Goal: Task Accomplishment & Management: Use online tool/utility

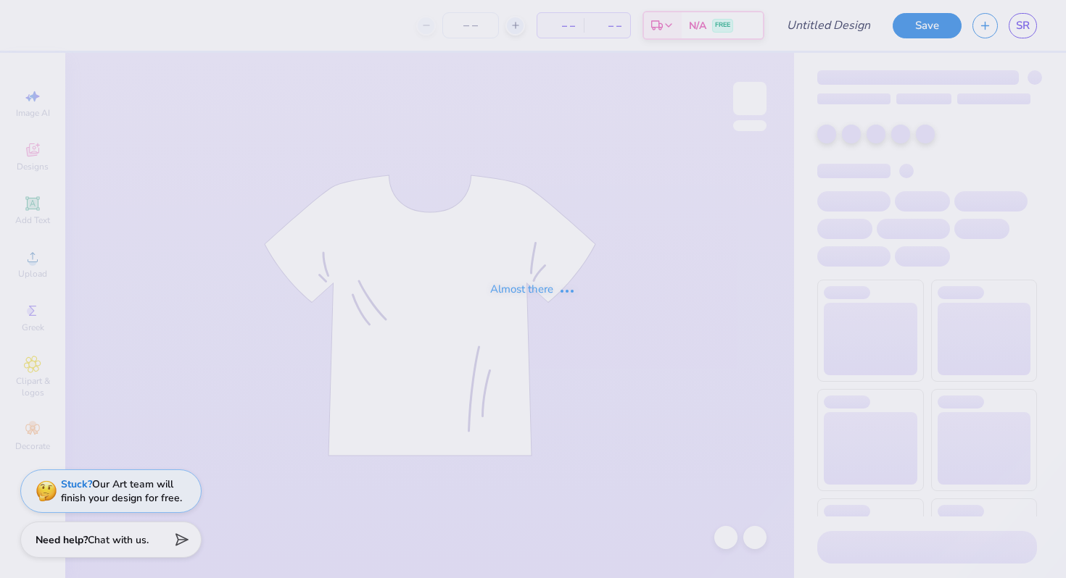
type input "Xisterhood"
type input "95"
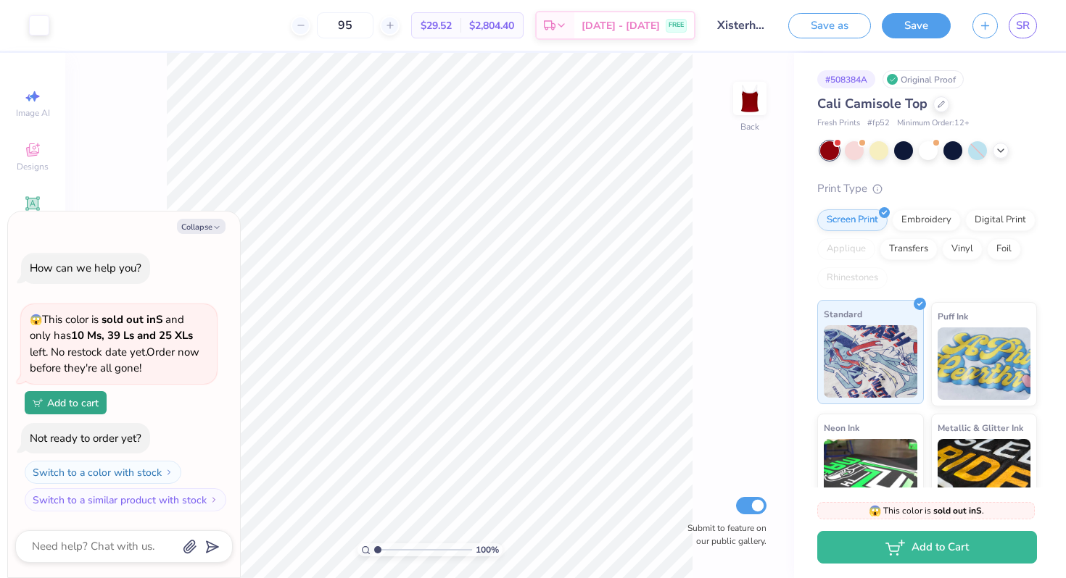
scroll to position [76, 0]
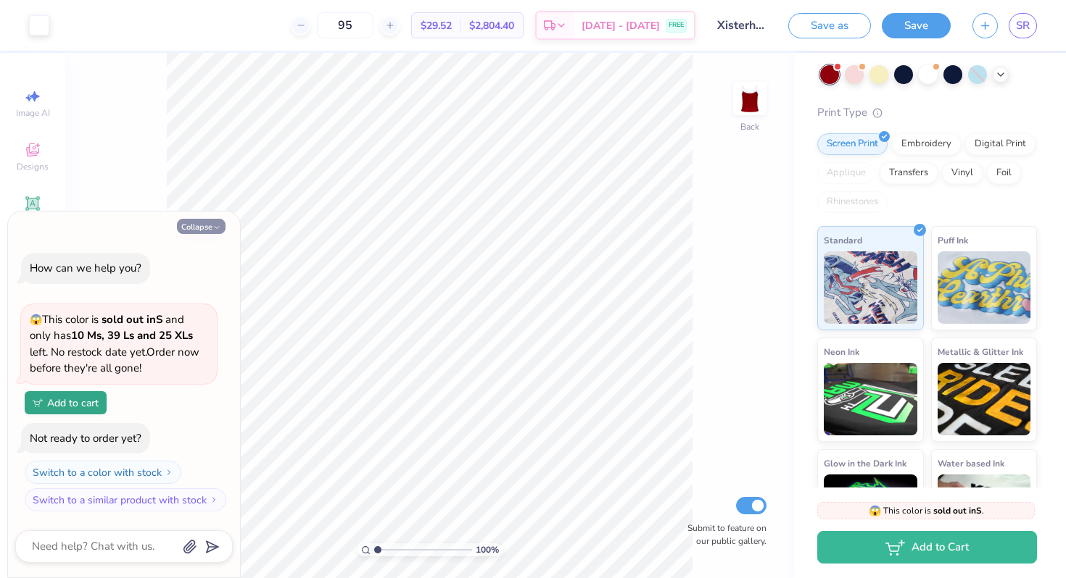
click at [204, 225] on button "Collapse" at bounding box center [201, 226] width 49 height 15
type textarea "x"
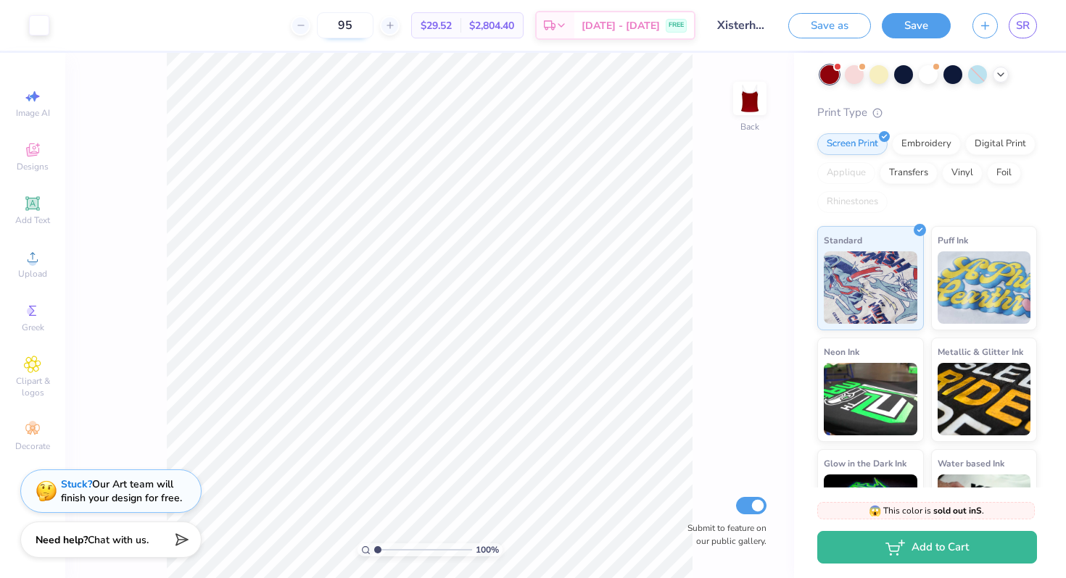
click at [373, 30] on input "95" at bounding box center [345, 25] width 57 height 26
type input "9"
type input "1"
type input "130"
click at [97, 543] on span "Chat with us." at bounding box center [118, 538] width 61 height 14
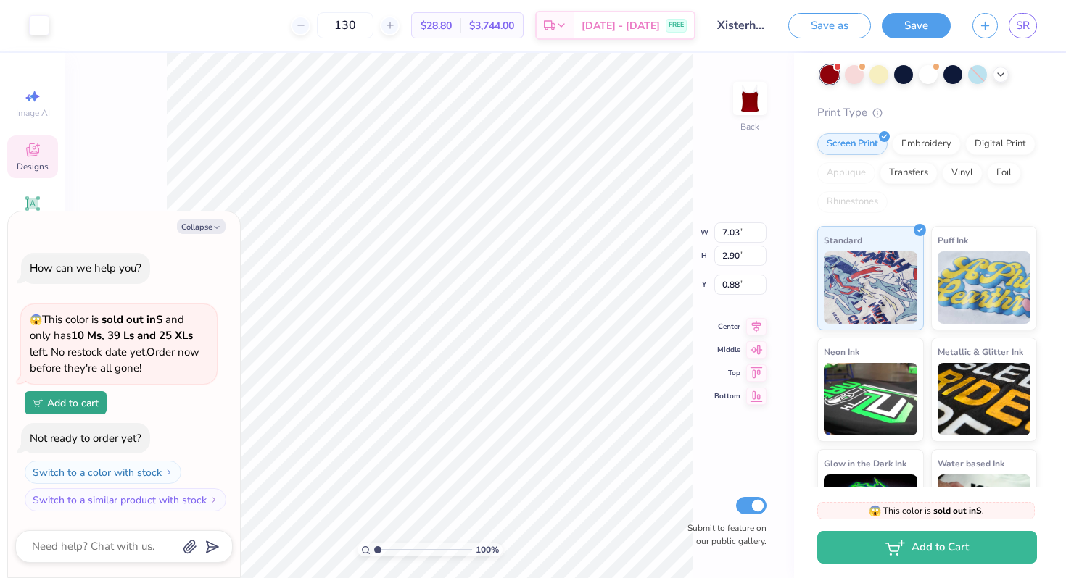
type textarea "x"
type input "0.90"
click at [202, 236] on div "Collapse How can we help you? 😱 This color is sold out in S and only has 10 Ms,…" at bounding box center [124, 395] width 232 height 366
click at [184, 217] on div "Collapse How can we help you? 😱 This color is sold out in S and only has 10 Ms,…" at bounding box center [124, 395] width 232 height 366
click at [184, 218] on div "Collapse How can we help you? 😱 This color is sold out in S and only has 10 Ms,…" at bounding box center [124, 395] width 232 height 366
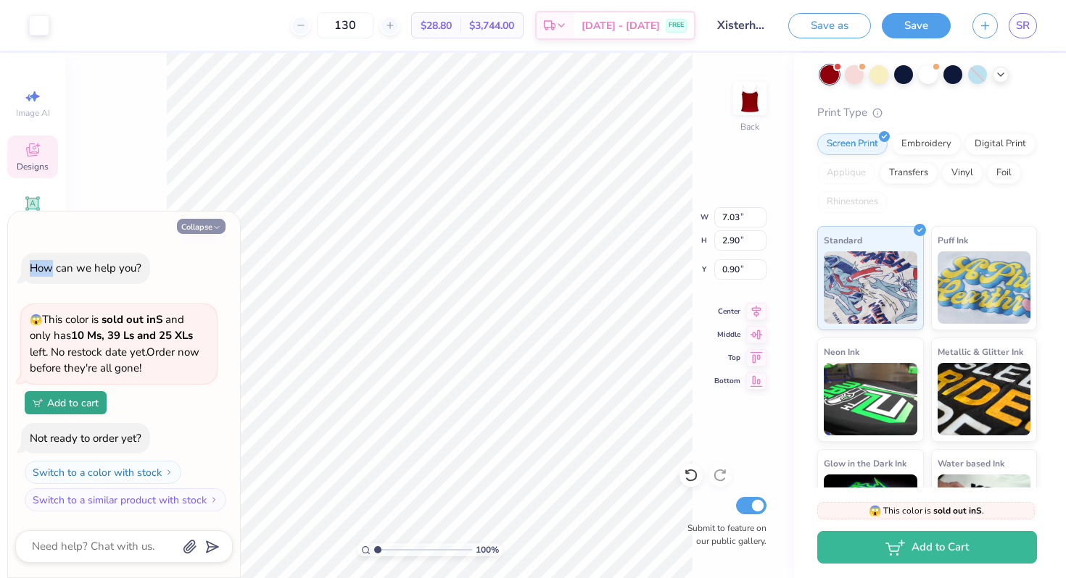
click at [199, 231] on button "Collapse" at bounding box center [201, 226] width 49 height 15
type textarea "x"
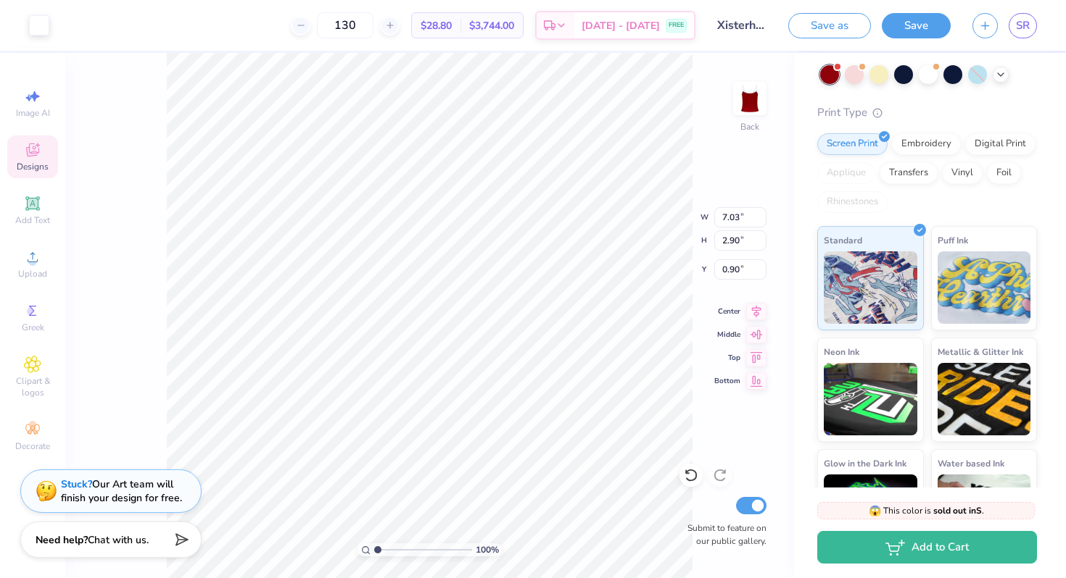
type input "0.91"
type input "2.16"
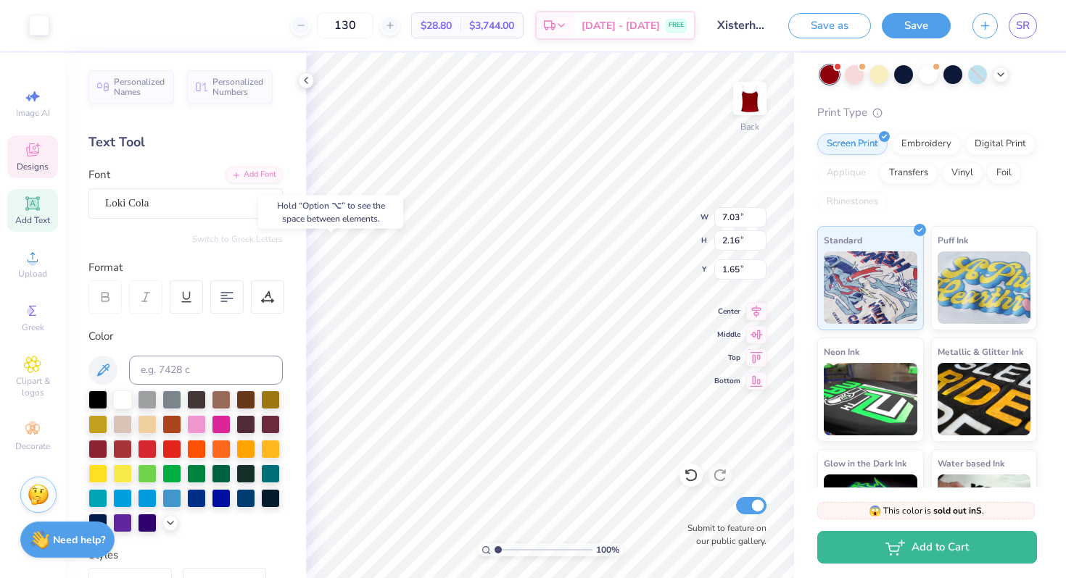
type input "1.66"
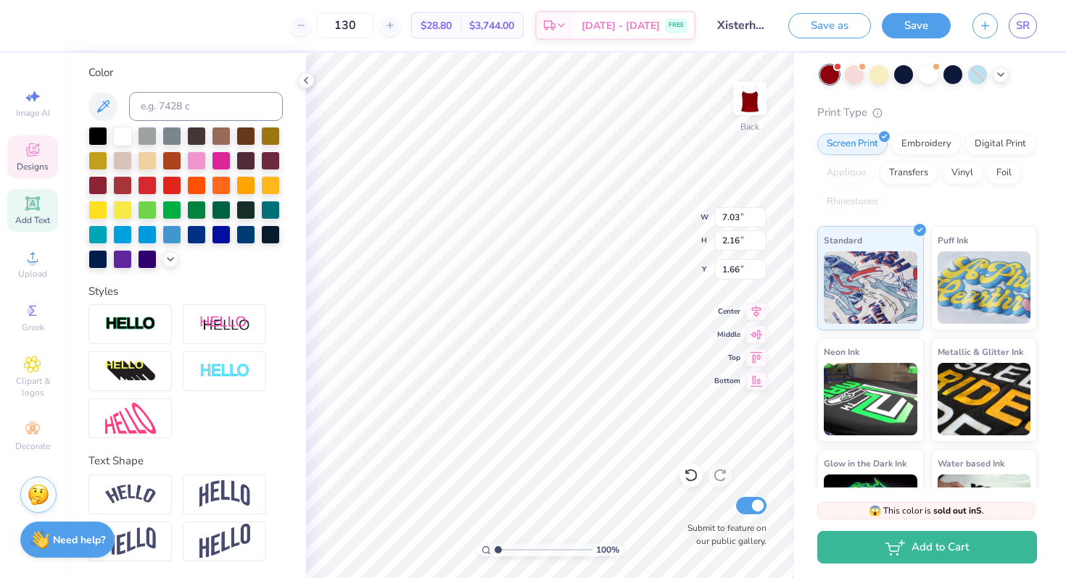
scroll to position [0, 0]
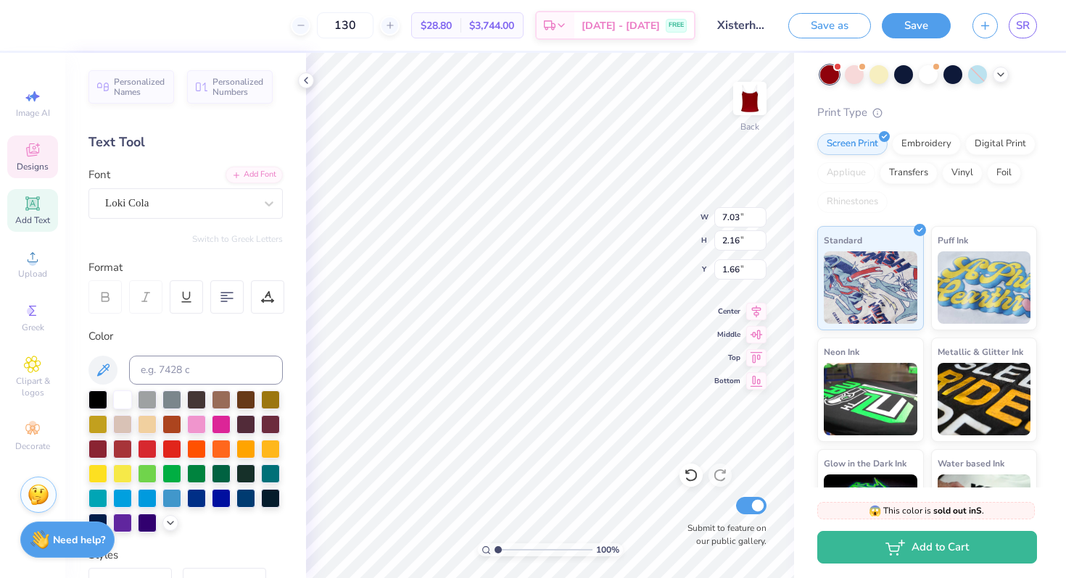
type input "5.65"
type input "0.56"
type input "0.91"
type input "7.03"
type input "2.16"
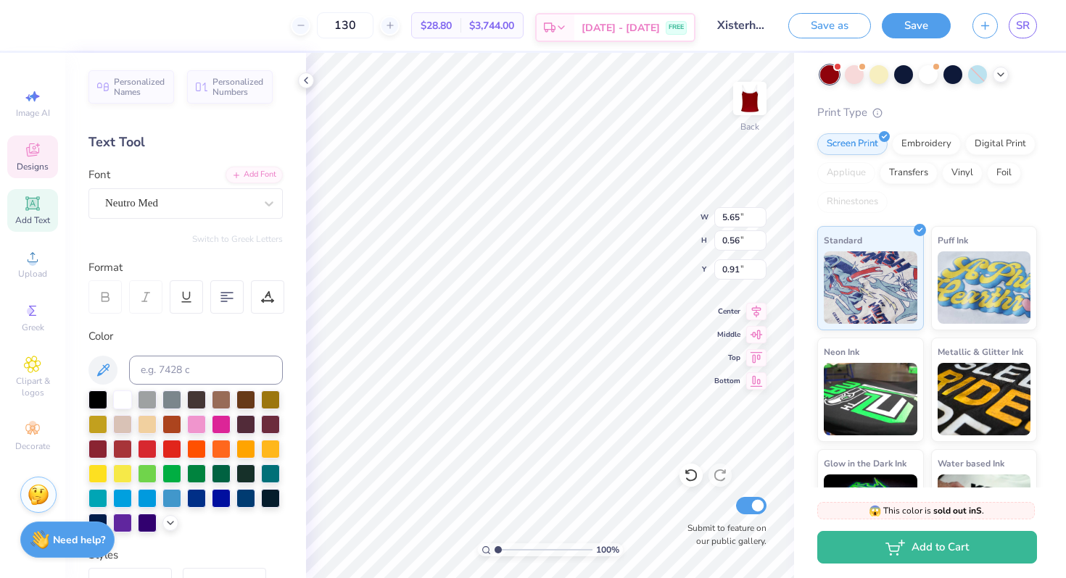
type input "1.66"
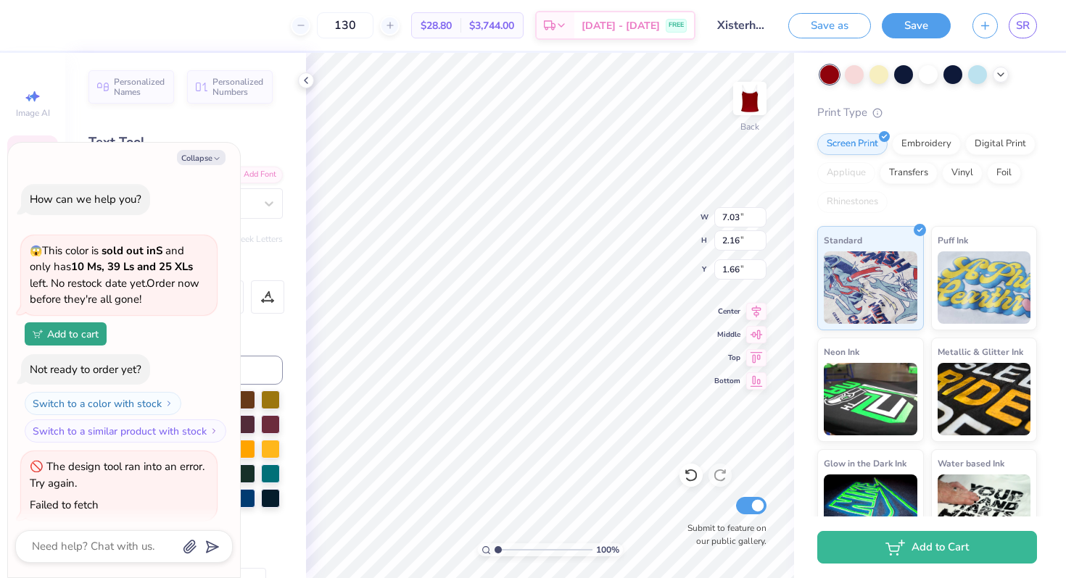
type textarea "x"
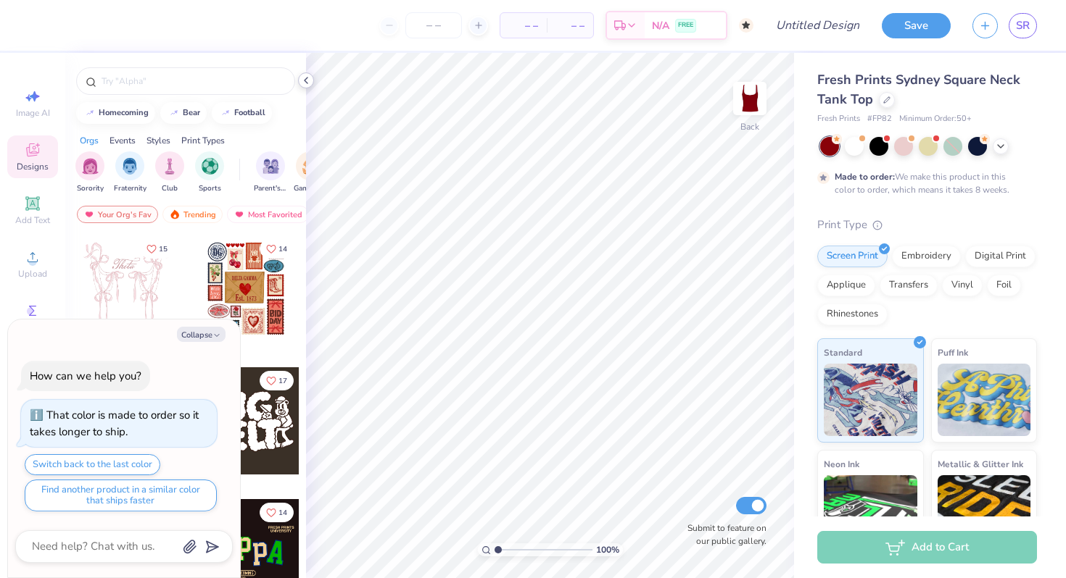
click at [307, 81] on icon at bounding box center [306, 81] width 12 height 12
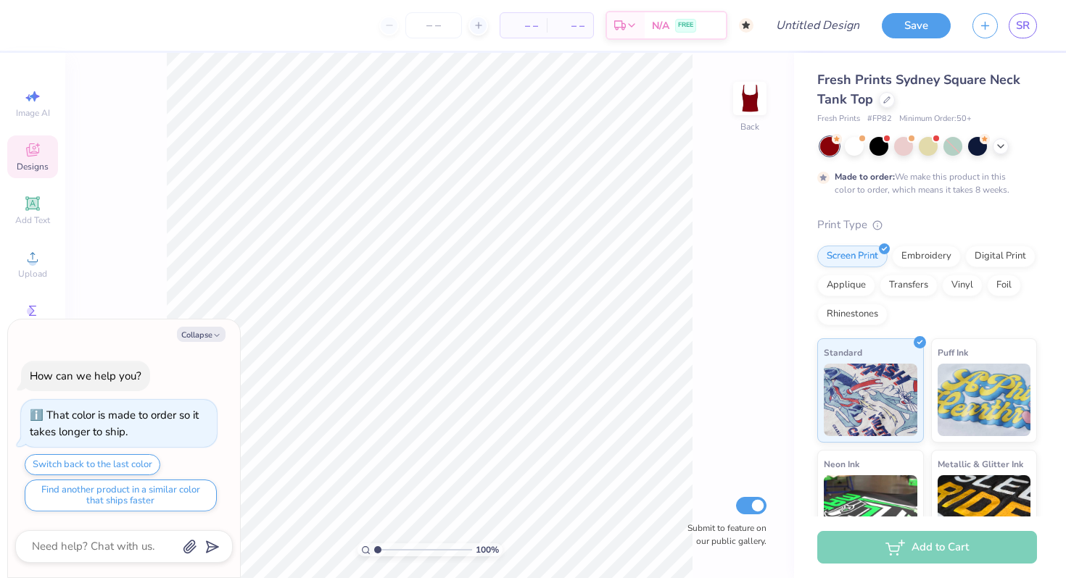
click at [100, 236] on div "100 % Back Submit to feature on our public gallery." at bounding box center [429, 316] width 728 height 526
click at [194, 336] on button "Collapse" at bounding box center [201, 334] width 49 height 15
type textarea "x"
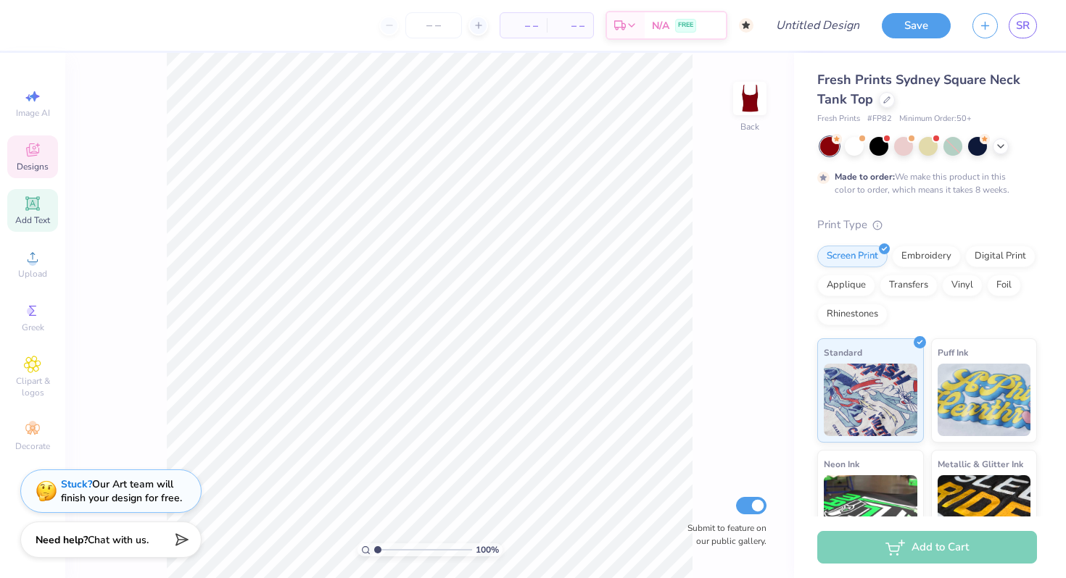
click at [36, 215] on span "Add Text" at bounding box center [32, 221] width 35 height 12
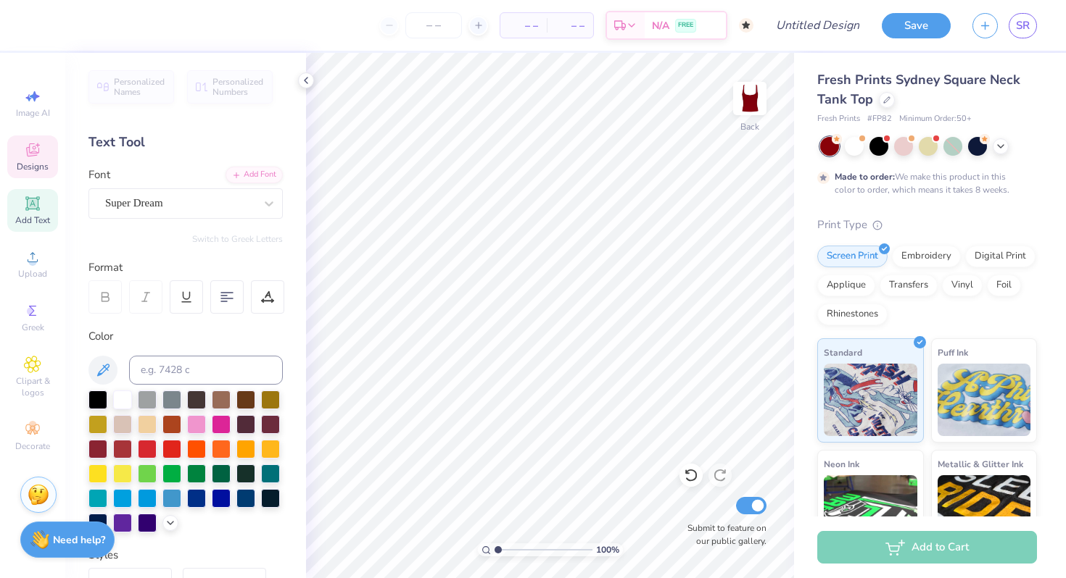
click at [32, 149] on icon at bounding box center [32, 149] width 17 height 17
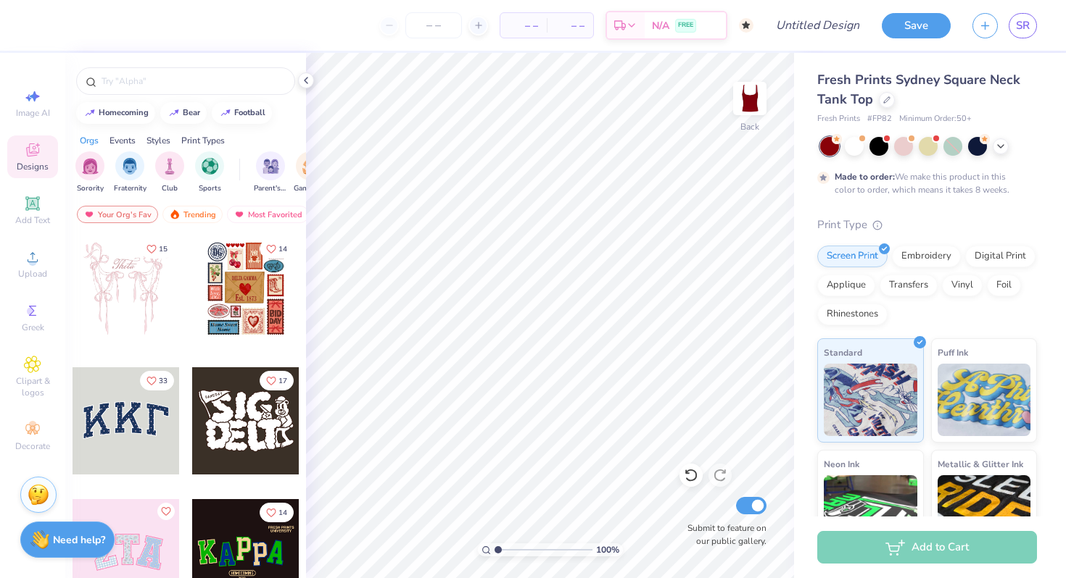
click at [161, 101] on div "homecoming bear football Orgs Events Styles Print Types Sorority Fraternity Clu…" at bounding box center [185, 342] width 241 height 579
click at [150, 84] on input "text" at bounding box center [193, 81] width 186 height 14
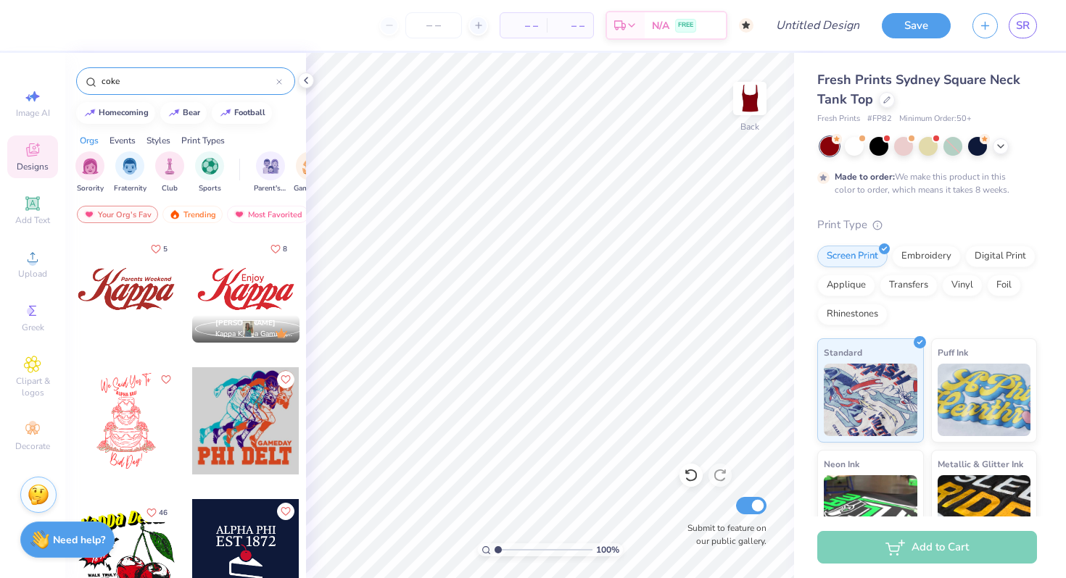
type input "coke"
click at [128, 304] on div at bounding box center [125, 289] width 107 height 107
type input "1.80"
click at [308, 82] on icon at bounding box center [306, 81] width 12 height 12
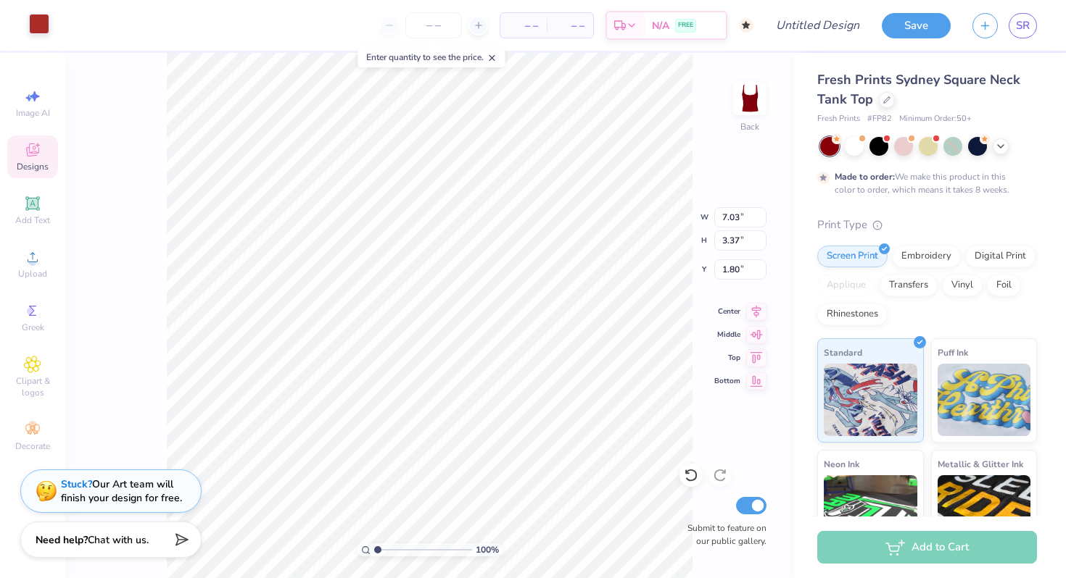
click at [38, 25] on div at bounding box center [39, 24] width 20 height 20
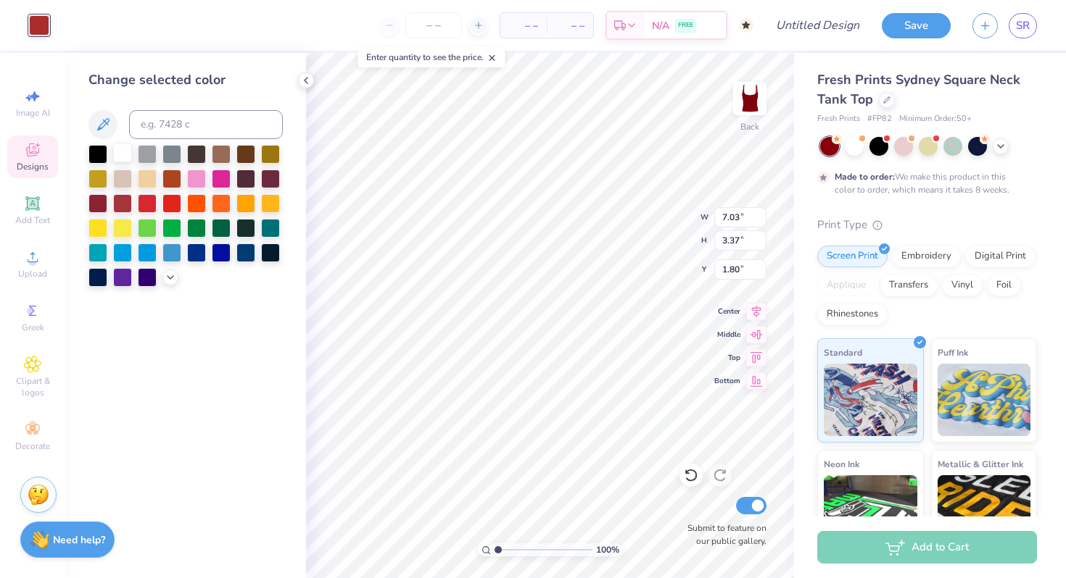
click at [124, 148] on div at bounding box center [122, 153] width 19 height 19
type input "1.83"
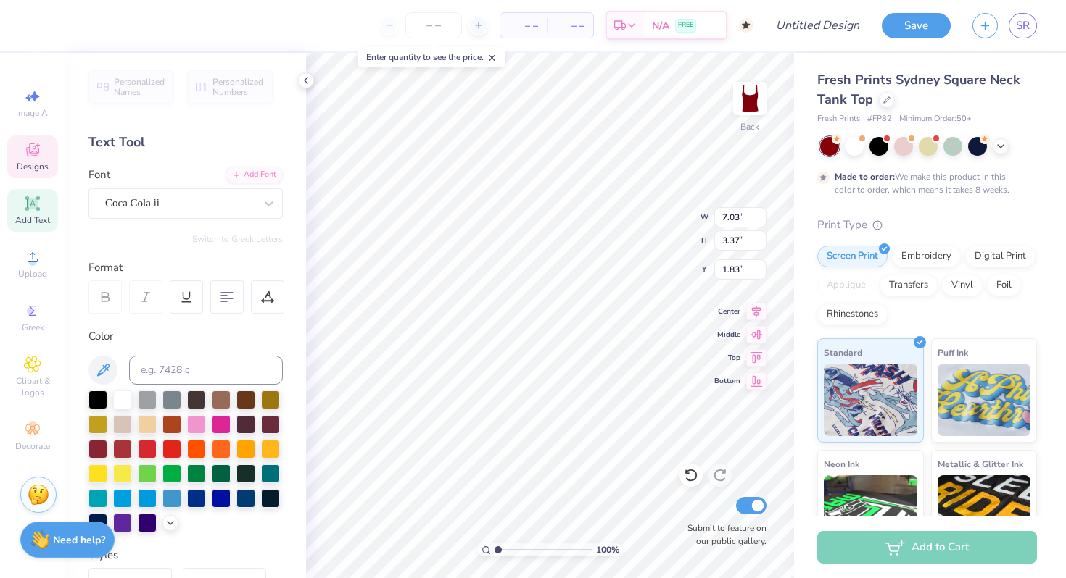
scroll to position [0, 1]
type textarea "Alpha Xi"
type input "3.00"
click at [584, 280] on div "Hold “Option ⌥” to see the space between elements." at bounding box center [579, 261] width 154 height 42
type input "4.03"
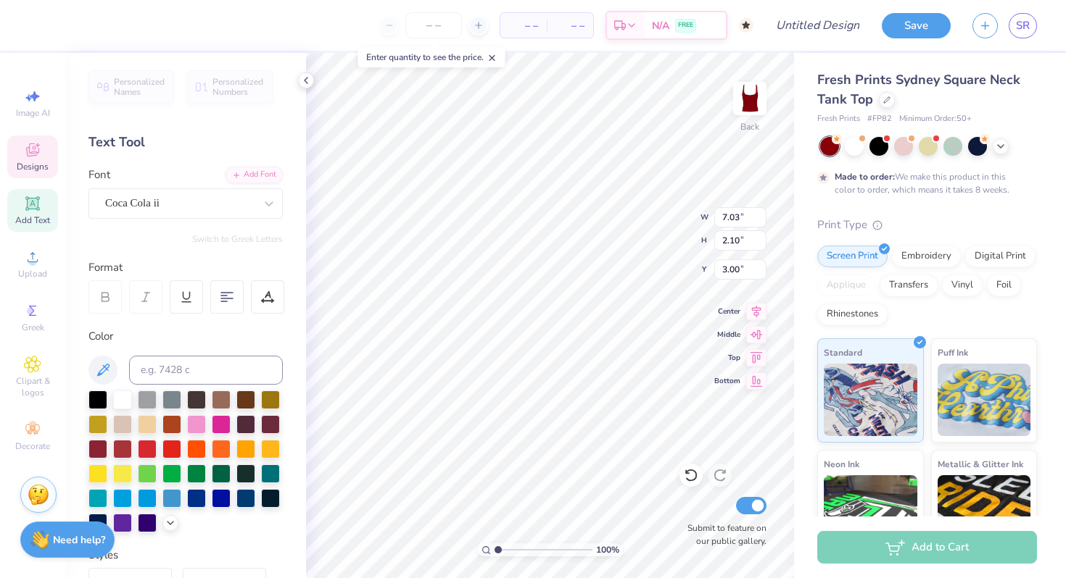
type input "0.35"
type input "2.65"
type textarea "Things go better with"
type input "2.60"
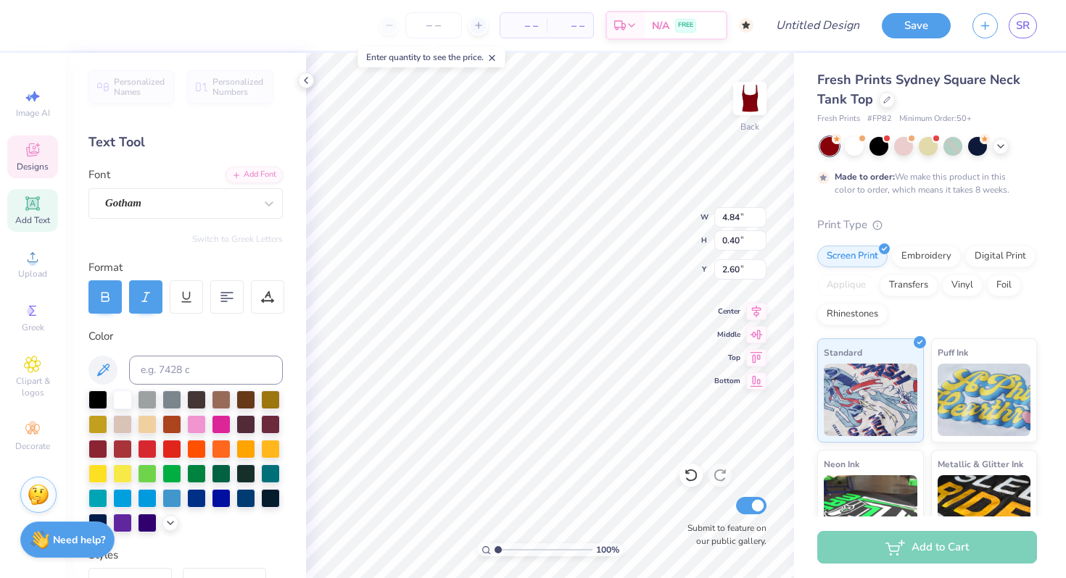
type input "7.03"
type input "2.10"
type input "3.17"
type input "4.84"
type input "0.40"
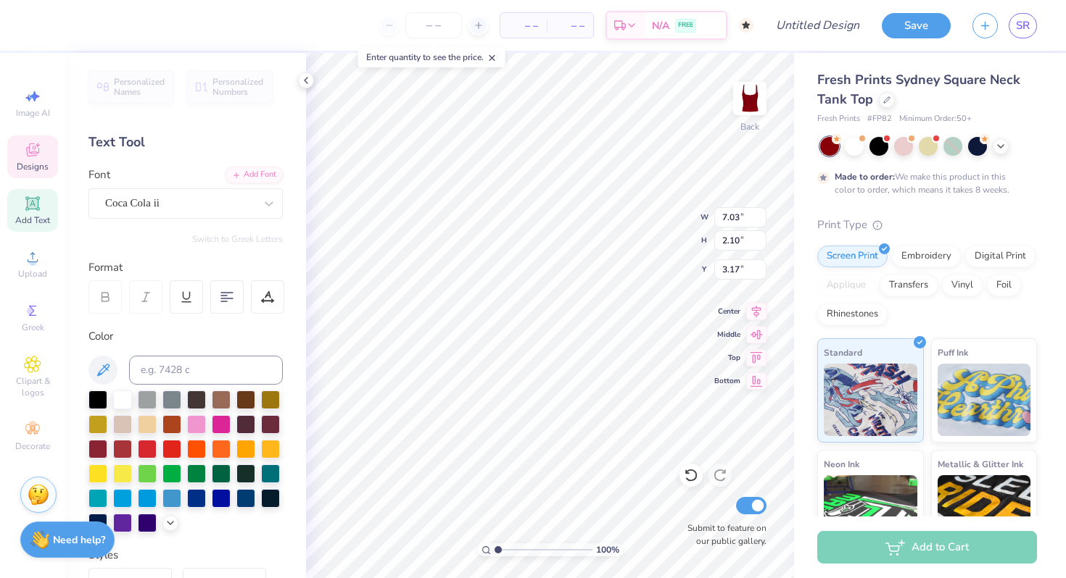
type input "2.60"
type input "5.81"
type input "0.48"
type input "2.52"
click at [151, 300] on icon at bounding box center [145, 297] width 13 height 13
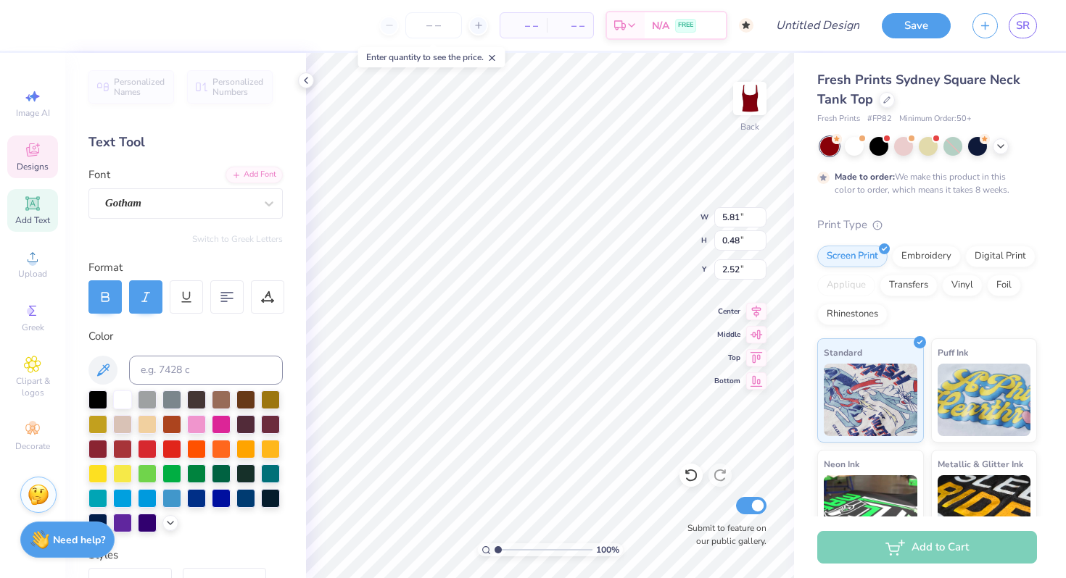
click at [107, 297] on icon at bounding box center [105, 297] width 13 height 13
click at [147, 304] on div at bounding box center [145, 297] width 33 height 33
click at [150, 289] on div at bounding box center [145, 297] width 33 height 33
click at [117, 298] on div at bounding box center [104, 297] width 33 height 33
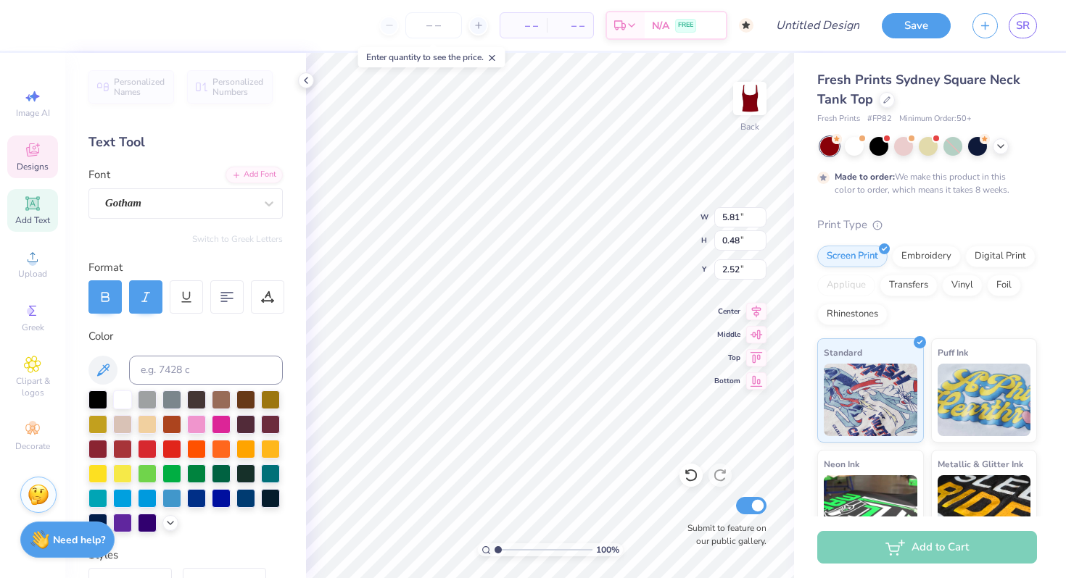
scroll to position [0, 6]
click at [155, 300] on div at bounding box center [145, 297] width 33 height 33
click at [116, 303] on div at bounding box center [104, 297] width 33 height 33
type input "7.03"
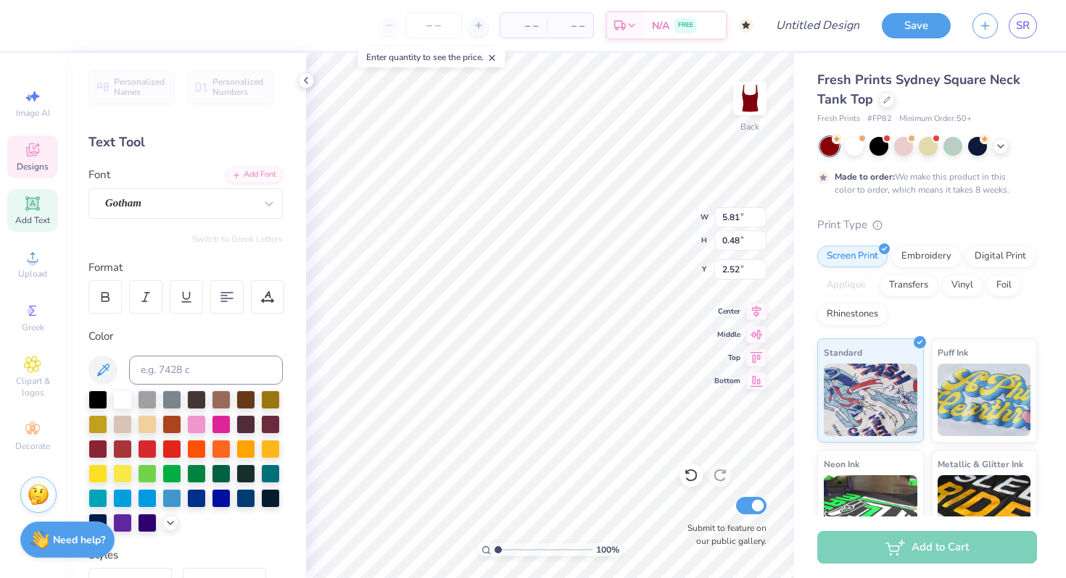
type input "2.10"
type input "3.16"
type input "5.81"
type input "0.48"
type input "2.52"
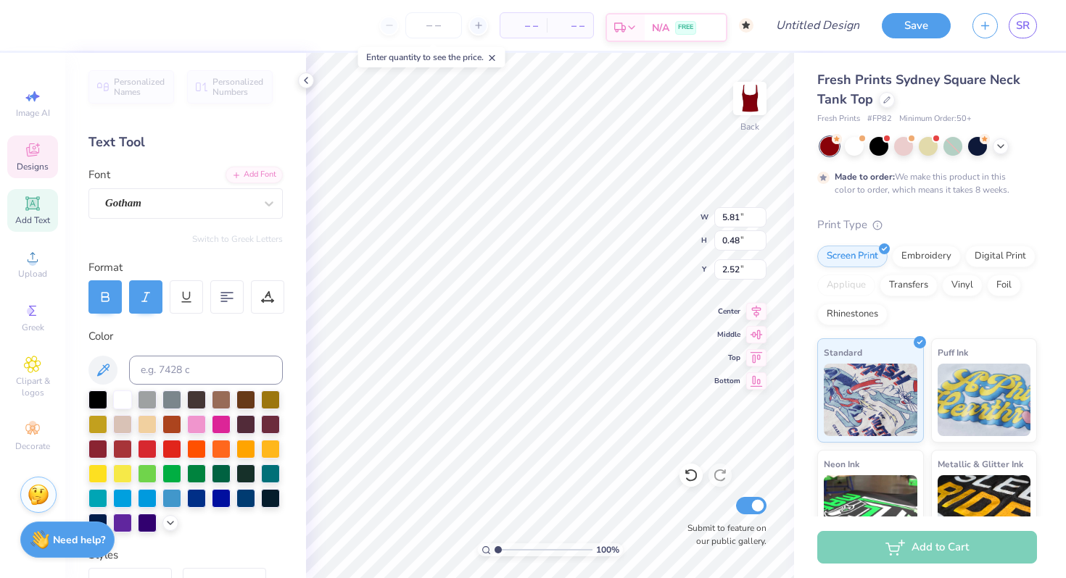
type input "1.49"
type input "7.03"
type input "2.10"
type input "2.22"
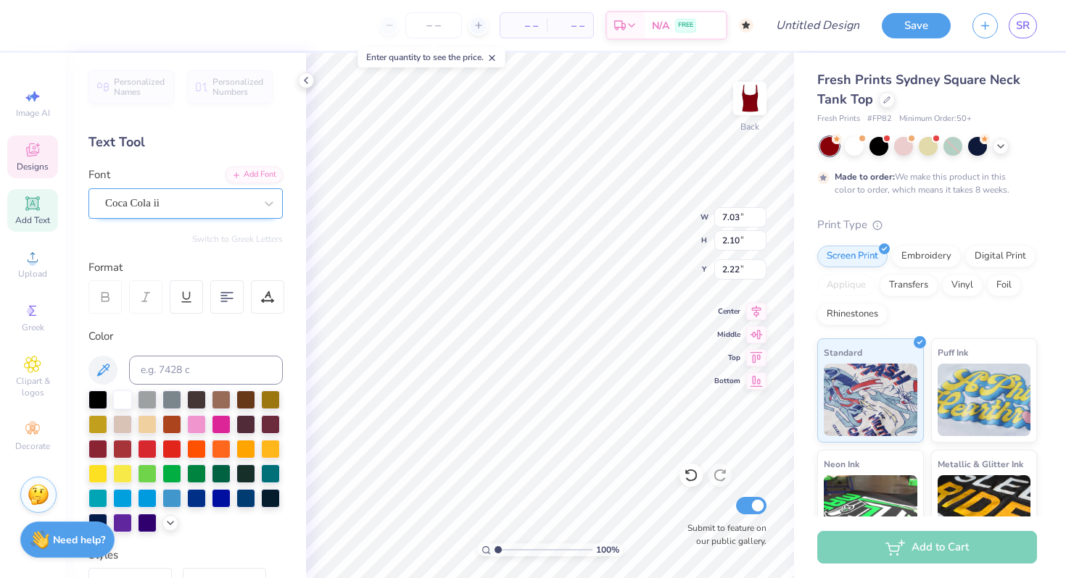
click at [202, 192] on div "Coca Cola ii" at bounding box center [180, 203] width 152 height 22
type input "loki cola"
click at [178, 213] on div "Coca Cola ii" at bounding box center [180, 203] width 152 height 22
click at [158, 203] on div "Coca Cola ii" at bounding box center [179, 203] width 149 height 17
type input "coke"
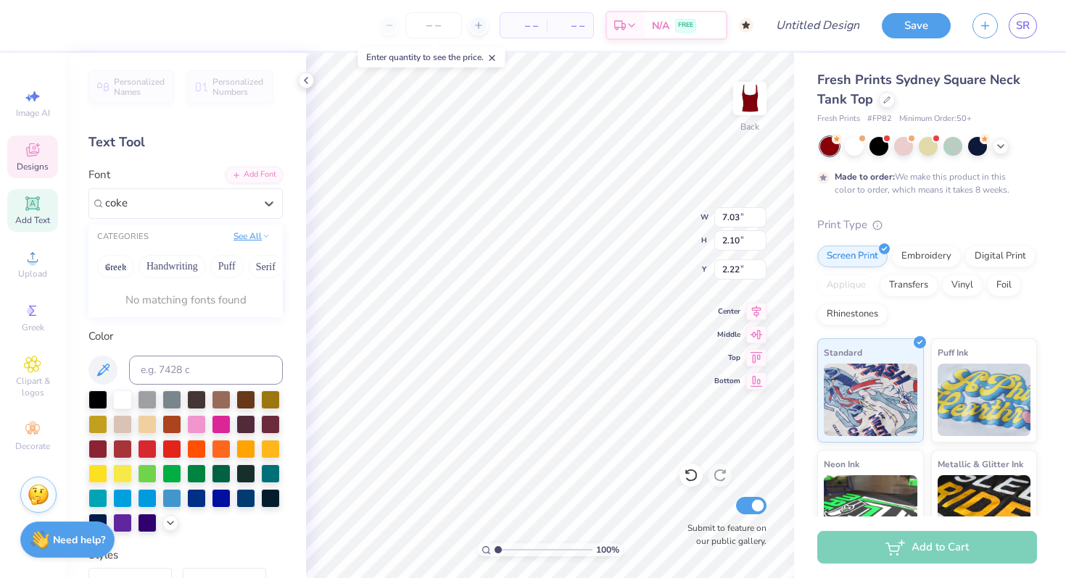
click at [236, 239] on button "See All" at bounding box center [251, 236] width 45 height 14
click at [223, 200] on div "Coca Cola ii" at bounding box center [180, 203] width 152 height 22
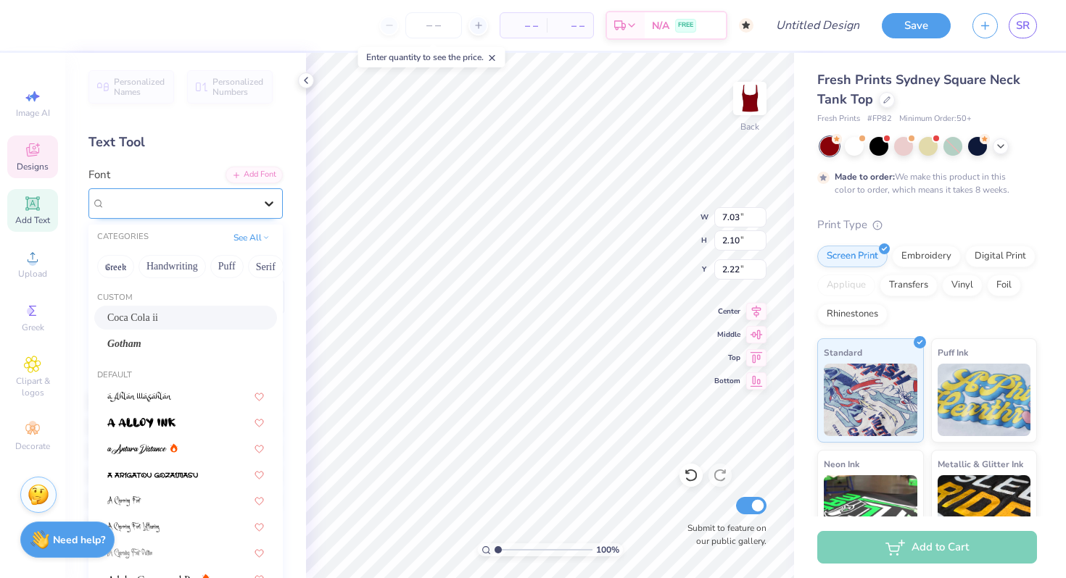
click at [263, 201] on icon at bounding box center [269, 203] width 14 height 14
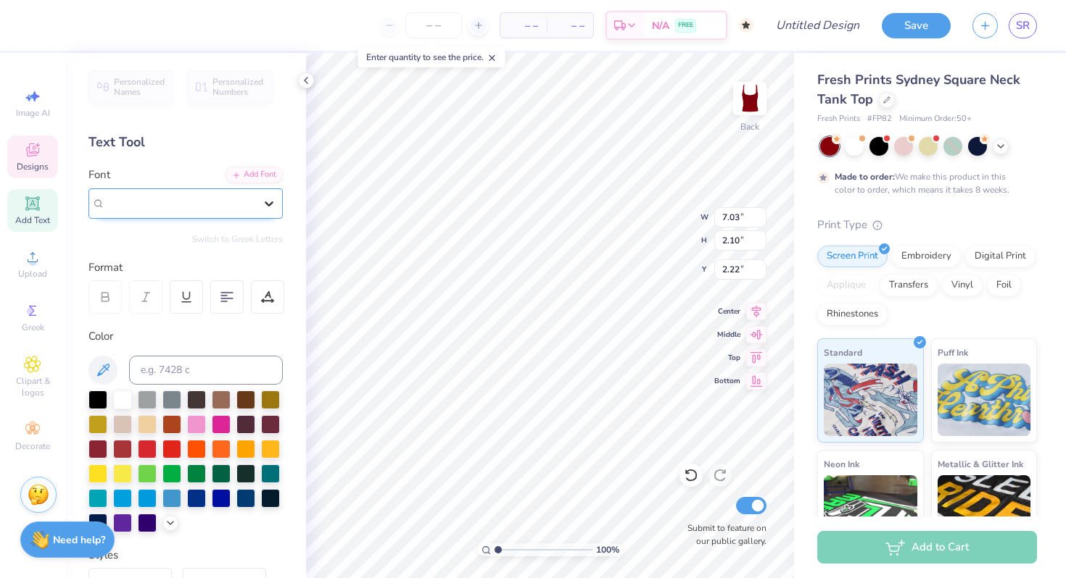
click at [263, 201] on icon at bounding box center [269, 203] width 14 height 14
click at [242, 199] on div "Coca Cola ii" at bounding box center [179, 203] width 149 height 17
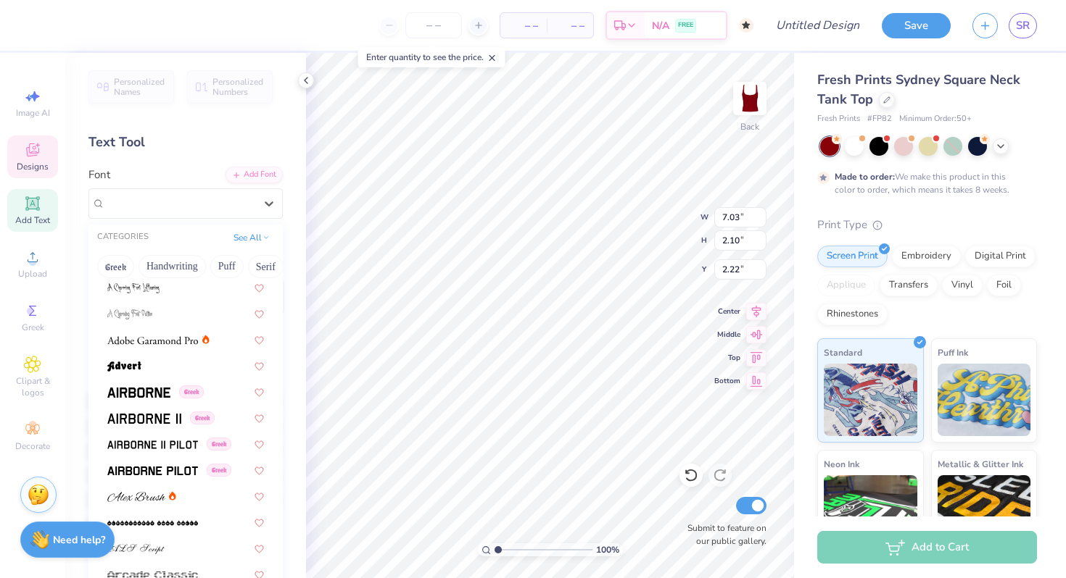
scroll to position [282, 0]
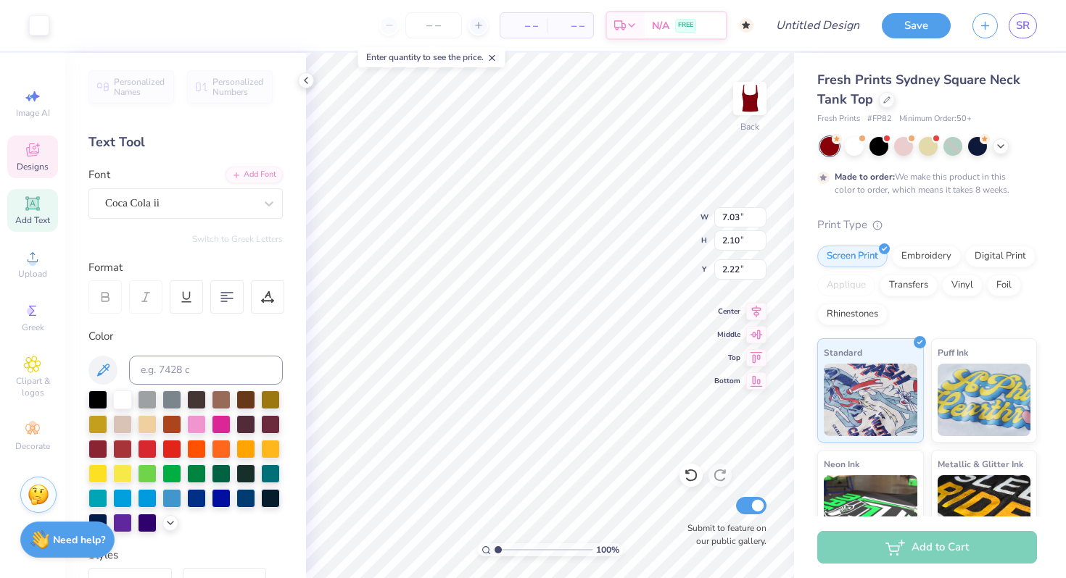
type input "2.24"
type input "2.20"
click at [191, 196] on div "Gotham" at bounding box center [180, 203] width 152 height 22
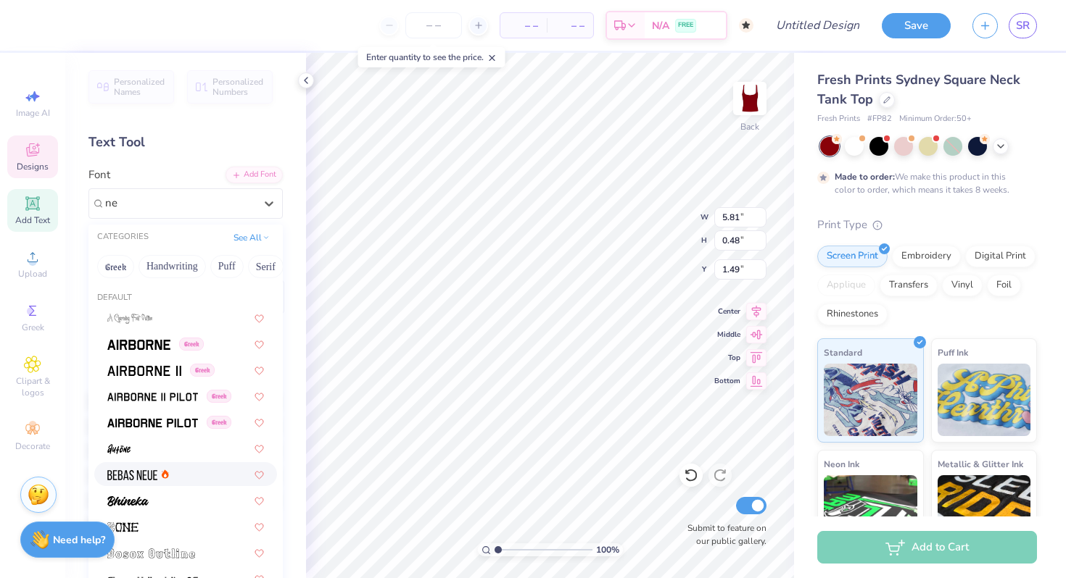
type input "n"
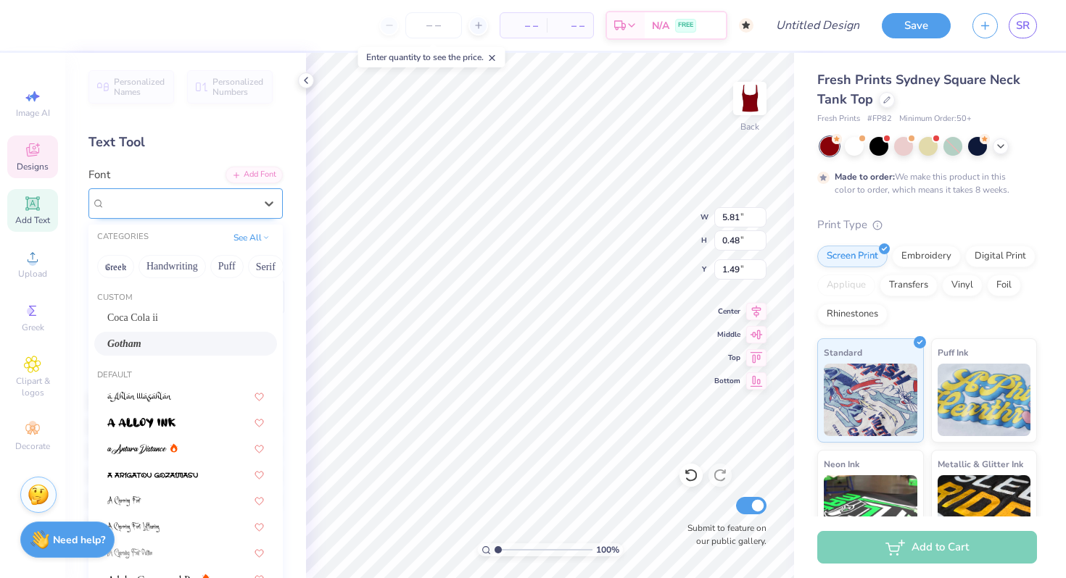
click at [115, 204] on span "Gotham" at bounding box center [123, 203] width 36 height 17
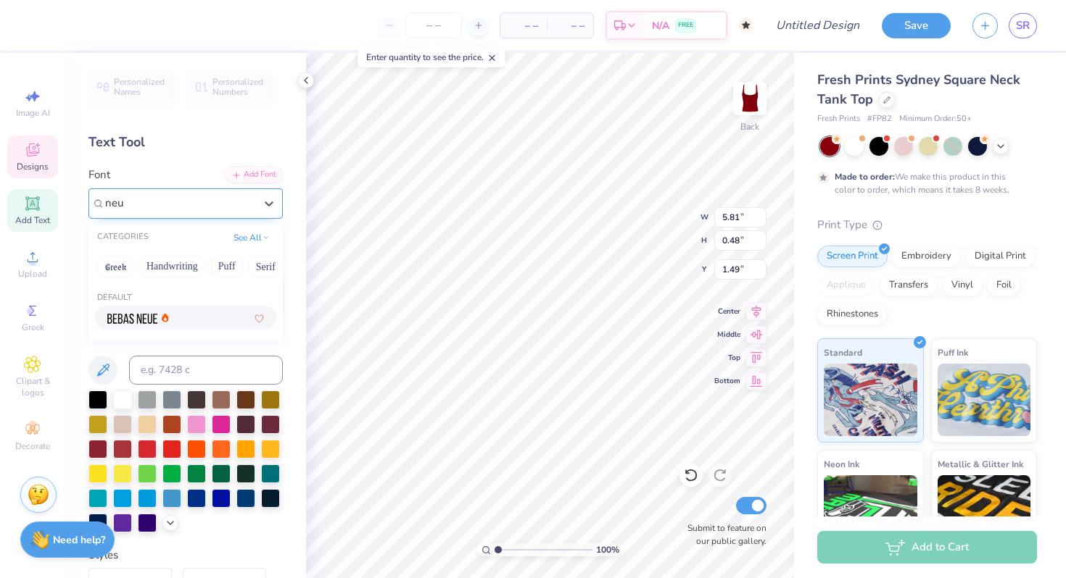
type input "neu"
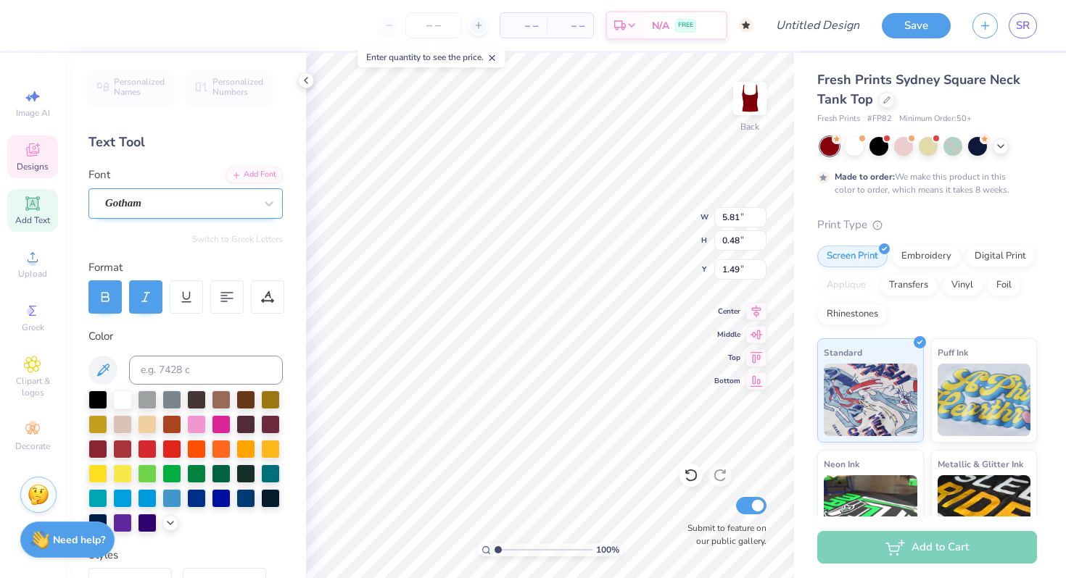
type input "7.03"
type input "2.10"
type input "2.21"
type input "2.82"
type input "1.49"
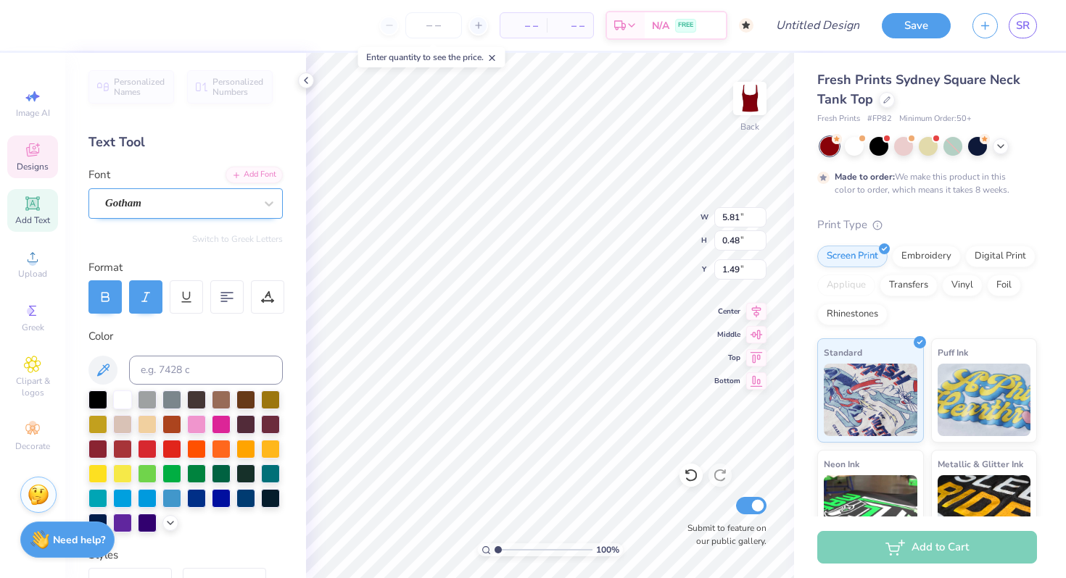
type input "7.03"
type input "2.82"
type input "1.13"
type input "1.14"
type input "7.03"
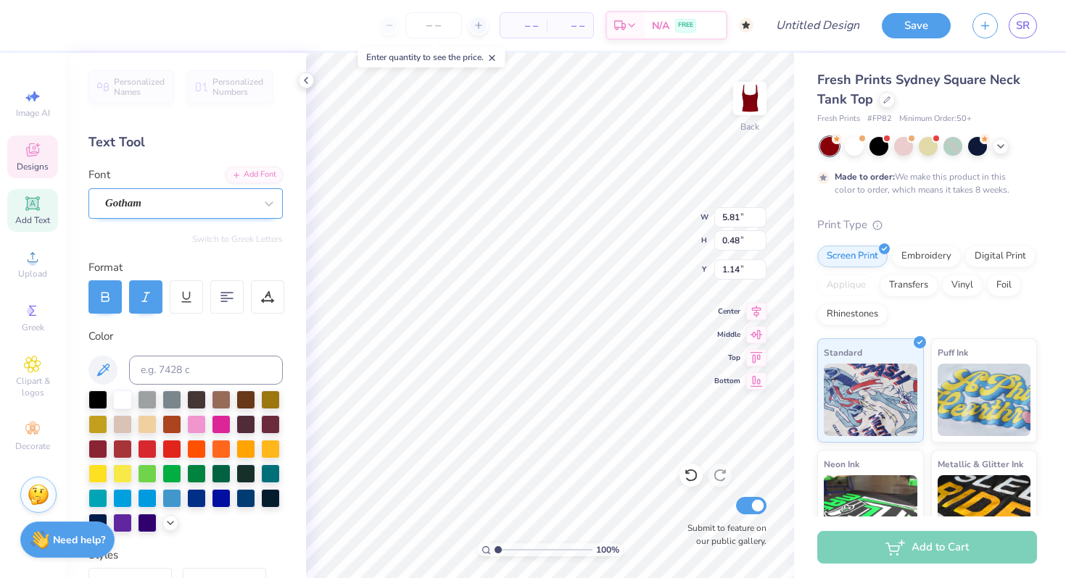
type input "2.10"
type input "1.95"
type input "5.81"
type input "0.48"
type input "1.14"
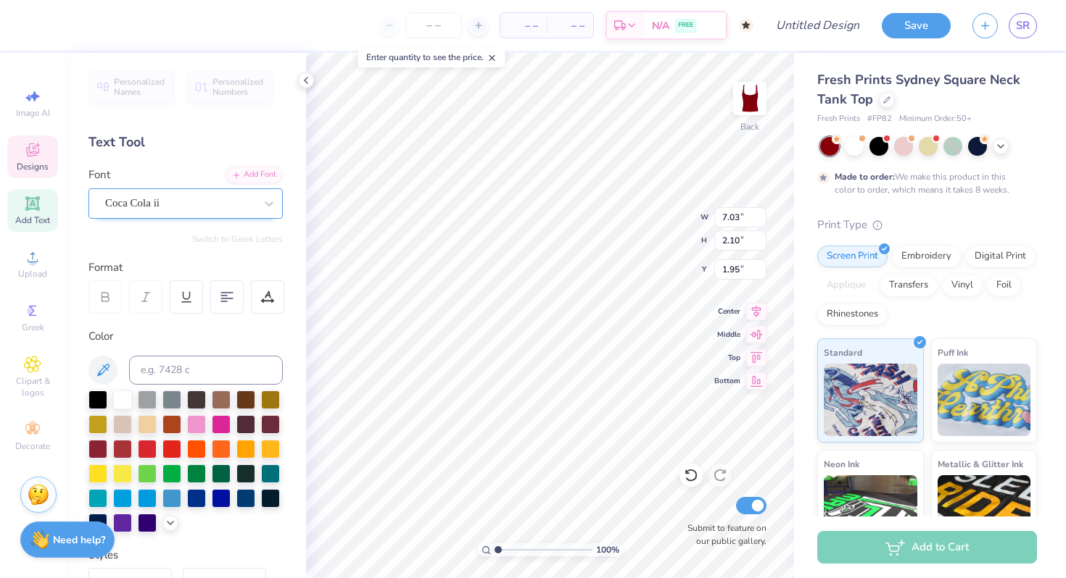
type input "1.77"
click at [298, 77] on div at bounding box center [306, 80] width 16 height 16
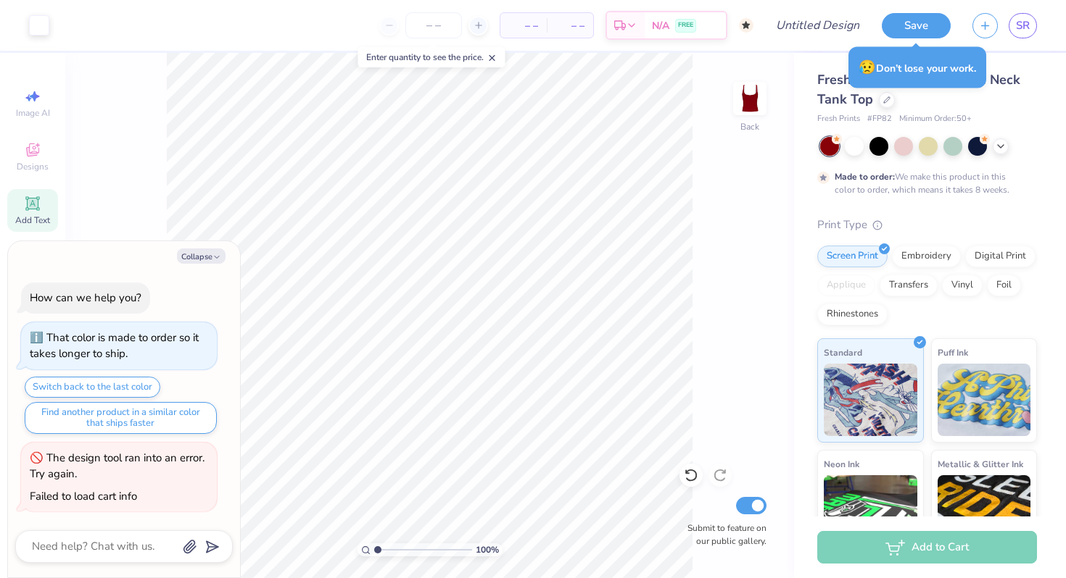
type textarea "x"
